Goal: Transaction & Acquisition: Book appointment/travel/reservation

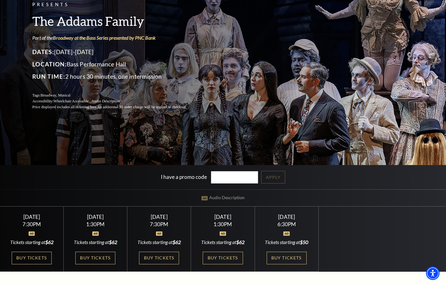
scroll to position [59, 0]
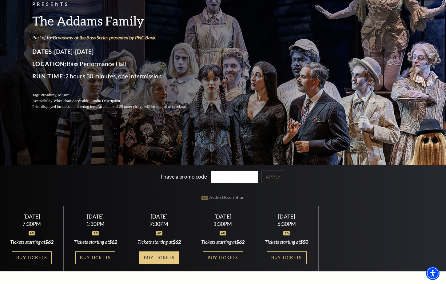
click at [163, 257] on link "Buy Tickets" at bounding box center [159, 257] width 40 height 13
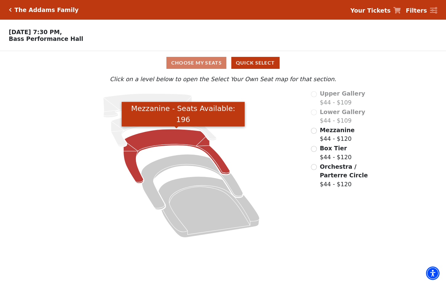
click at [161, 139] on icon "Mezzanine - Seats Available: 196" at bounding box center [176, 156] width 106 height 54
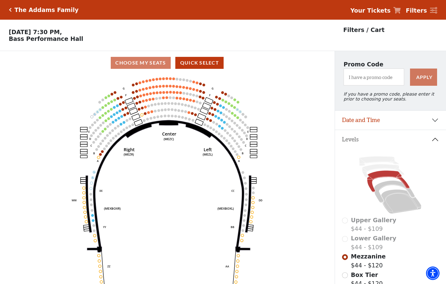
scroll to position [29, 0]
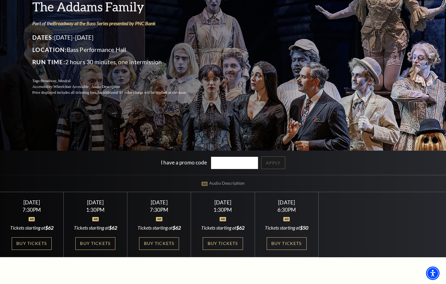
scroll to position [77, 0]
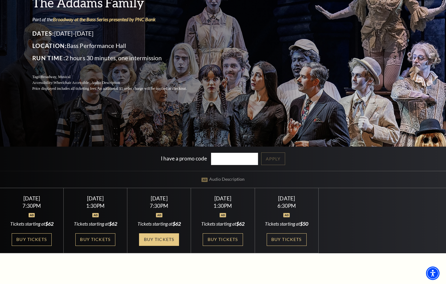
click at [159, 239] on link "Buy Tickets" at bounding box center [159, 239] width 40 height 13
click at [219, 241] on link "Buy Tickets" at bounding box center [223, 239] width 40 height 13
click at [158, 237] on link "Buy Tickets" at bounding box center [159, 239] width 40 height 13
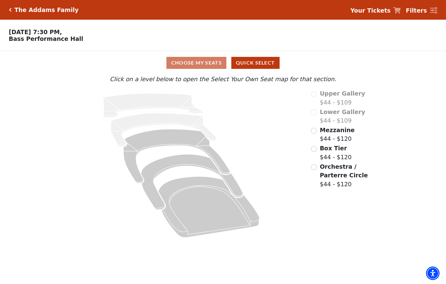
click at [312, 130] on input "Mezzanine$44 - $120\a" at bounding box center [314, 131] width 6 height 6
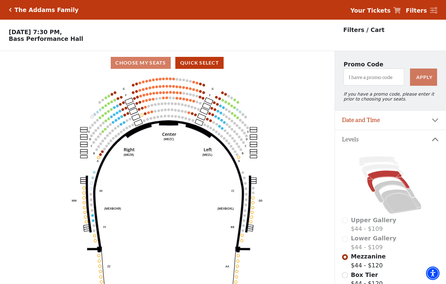
scroll to position [29, 0]
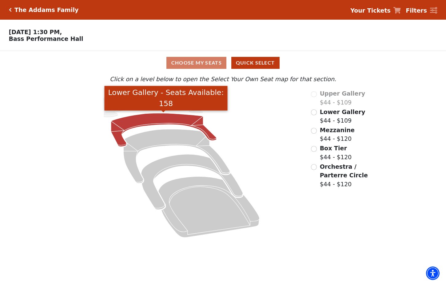
click at [161, 121] on icon "Lower Gallery - Seats Available: 158" at bounding box center [163, 130] width 105 height 34
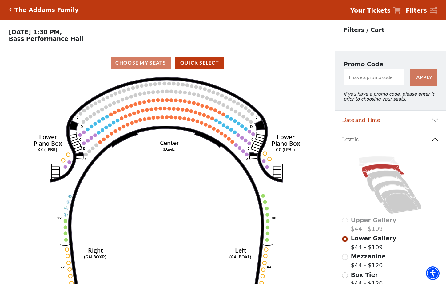
scroll to position [29, 0]
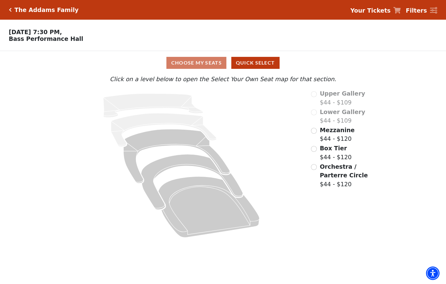
click at [311, 109] on div "Lower Gallery $44 - $109" at bounding box center [348, 117] width 75 height 18
click at [313, 93] on div "Upper Gallery $44 - $109" at bounding box center [348, 98] width 75 height 18
